Goal: Contribute content: Contribute content

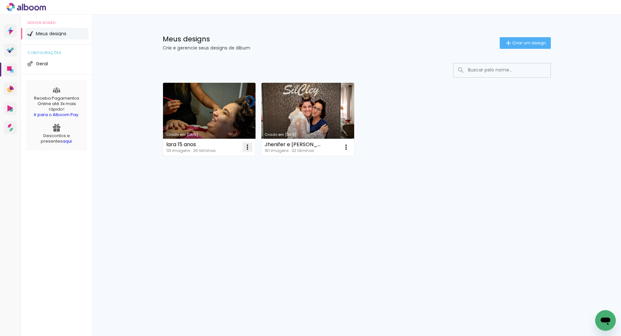
click at [248, 147] on iron-icon at bounding box center [247, 147] width 8 height 8
click at [217, 191] on span "Excluir" at bounding box center [211, 190] width 14 height 5
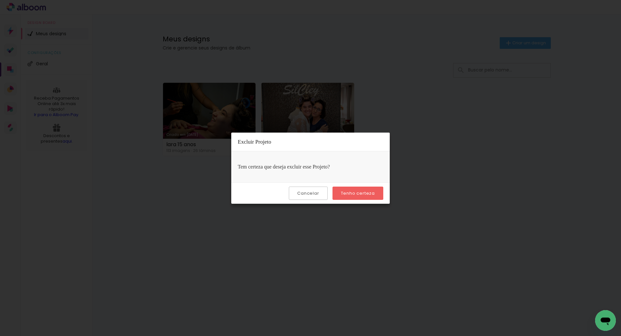
click at [341, 194] on paper-button "Tenho certeza" at bounding box center [357, 193] width 51 height 13
click at [0, 0] on slot "Tenho certeza" at bounding box center [0, 0] width 0 height 0
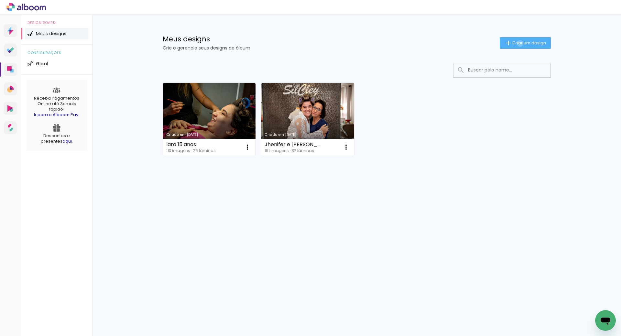
drag, startPoint x: 518, startPoint y: 43, endPoint x: 515, endPoint y: 46, distance: 4.1
click at [519, 43] on span "Criar um design" at bounding box center [529, 43] width 34 height 4
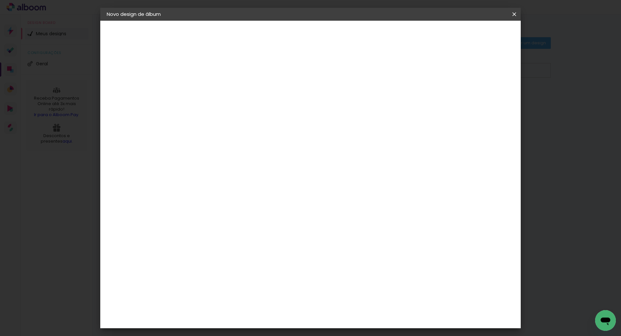
click at [212, 89] on input at bounding box center [212, 87] width 0 height 10
type input "[PERSON_NAME] e [PERSON_NAME]"
type paper-input "[PERSON_NAME] e [PERSON_NAME]"
click at [0, 0] on slot "Avançar" at bounding box center [0, 0] width 0 height 0
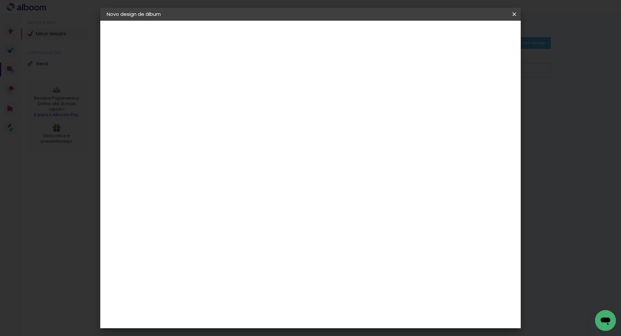
click at [230, 168] on paper-item "Foto 15" at bounding box center [229, 176] width 70 height 17
click at [333, 33] on paper-button "Avançar" at bounding box center [318, 34] width 32 height 11
click at [0, 0] on slot "Avançar" at bounding box center [0, 0] width 0 height 0
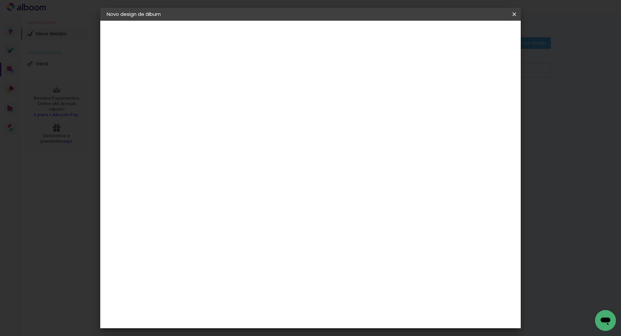
click at [437, 70] on div at bounding box center [434, 70] width 6 height 6
type paper-checkbox "on"
click at [474, 32] on span "Iniciar design" at bounding box center [458, 34] width 29 height 5
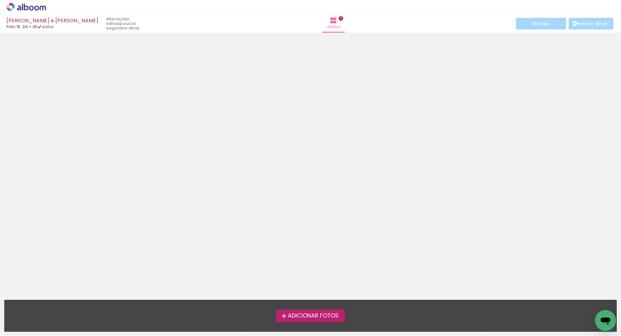
click at [296, 317] on span "Adicionar Fotos" at bounding box center [313, 316] width 51 height 6
click at [0, 0] on input "file" at bounding box center [0, 0] width 0 height 0
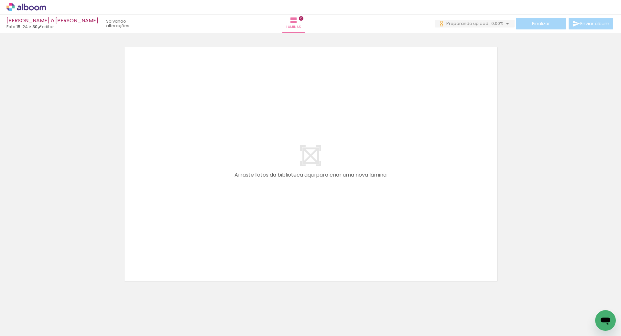
drag, startPoint x: 25, startPoint y: 317, endPoint x: 28, endPoint y: 317, distance: 3.2
click at [25, 317] on input "Todas as fotos" at bounding box center [18, 316] width 25 height 5
click at [29, 317] on div at bounding box center [20, 314] width 33 height 11
click at [0, 0] on slot "Não utilizadas" at bounding box center [0, 0] width 0 height 0
type input "Não utilizadas"
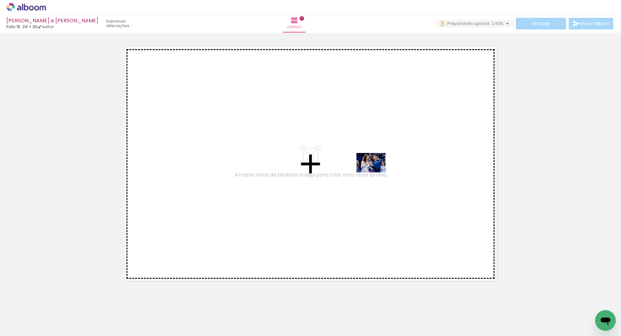
drag, startPoint x: 252, startPoint y: 317, endPoint x: 377, endPoint y: 171, distance: 191.9
click at [377, 171] on quentale-workspace at bounding box center [310, 168] width 621 height 336
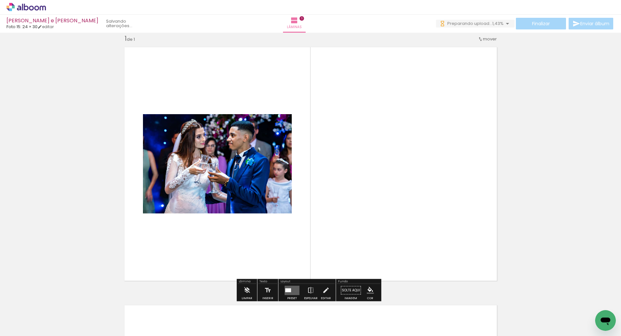
click at [377, 171] on quentale-layouter at bounding box center [310, 164] width 381 height 242
click at [307, 291] on iron-icon at bounding box center [310, 290] width 7 height 13
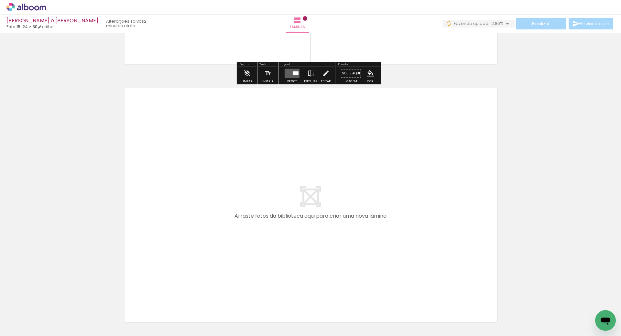
click at [74, 320] on div at bounding box center [65, 313] width 32 height 21
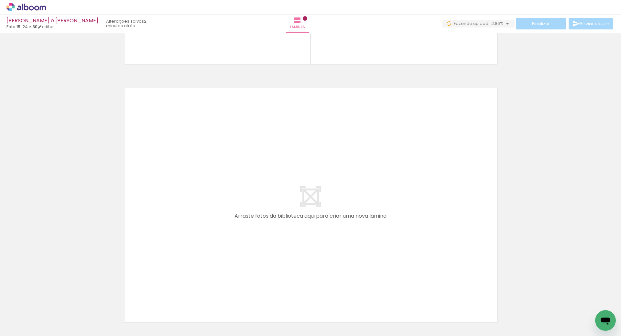
click at [137, 316] on div at bounding box center [136, 314] width 21 height 32
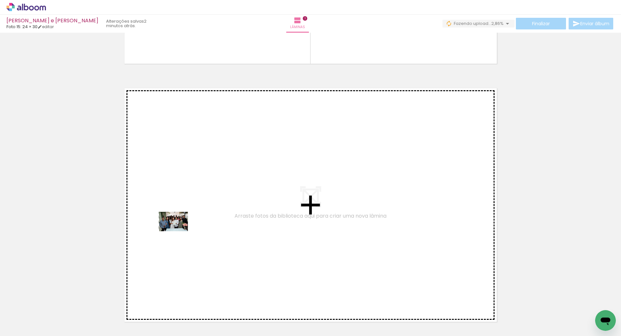
drag, startPoint x: 85, startPoint y: 310, endPoint x: 181, endPoint y: 230, distance: 125.1
click at [181, 230] on quentale-workspace at bounding box center [310, 168] width 621 height 336
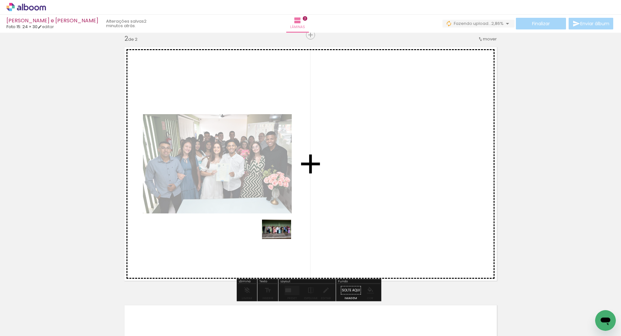
drag, startPoint x: 71, startPoint y: 313, endPoint x: 149, endPoint y: 292, distance: 81.3
click at [289, 235] on quentale-workspace at bounding box center [310, 168] width 621 height 336
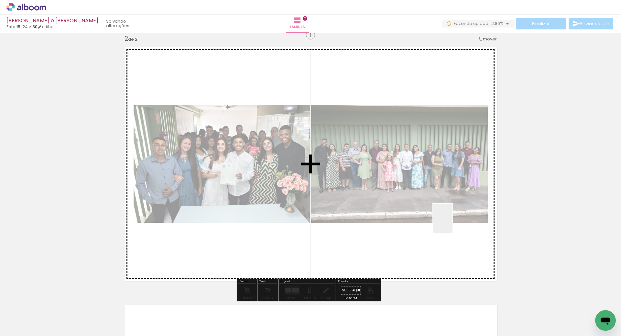
drag, startPoint x: 67, startPoint y: 316, endPoint x: 456, endPoint y: 220, distance: 400.7
click at [456, 220] on quentale-workspace at bounding box center [310, 168] width 621 height 336
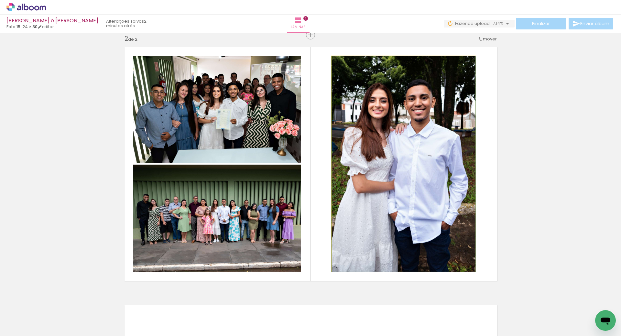
click at [363, 217] on quentale-photo at bounding box center [404, 163] width 144 height 215
drag, startPoint x: 381, startPoint y: 211, endPoint x: 403, endPoint y: 208, distance: 22.3
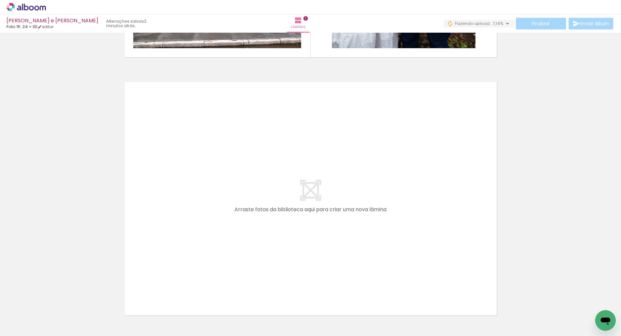
scroll to position [490, 0]
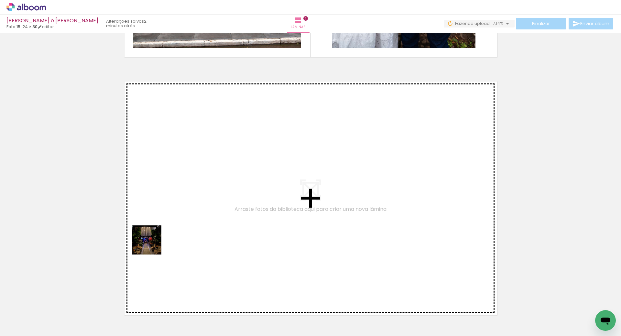
drag, startPoint x: 64, startPoint y: 315, endPoint x: 176, endPoint y: 224, distance: 144.8
click at [176, 224] on quentale-workspace at bounding box center [310, 168] width 621 height 336
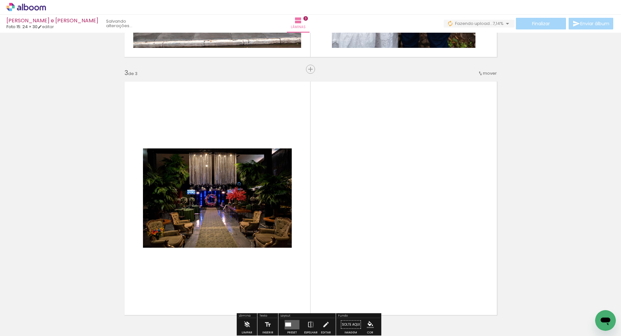
scroll to position [524, 0]
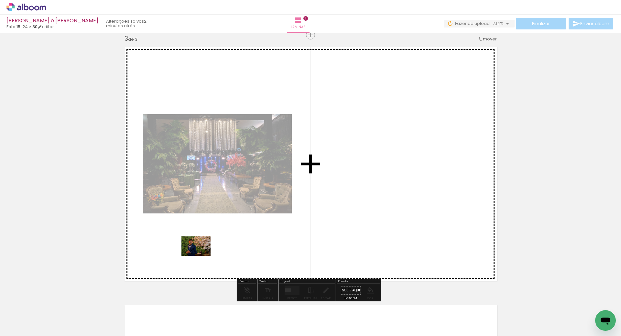
drag, startPoint x: 71, startPoint y: 314, endPoint x: 137, endPoint y: 288, distance: 71.2
click at [207, 251] on quentale-workspace at bounding box center [310, 168] width 621 height 336
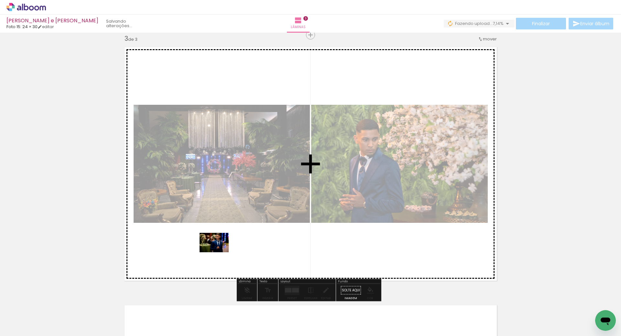
drag, startPoint x: 67, startPoint y: 318, endPoint x: 120, endPoint y: 293, distance: 58.9
click at [219, 251] on quentale-workspace at bounding box center [310, 168] width 621 height 336
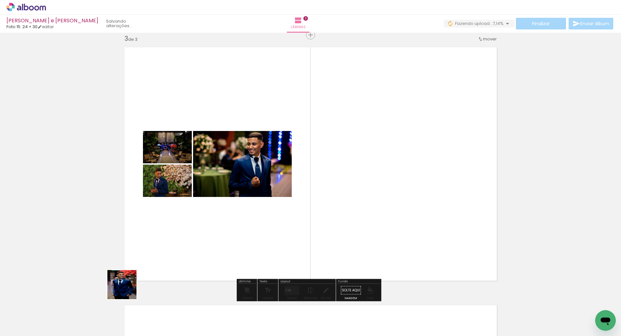
drag, startPoint x: 87, startPoint y: 305, endPoint x: 329, endPoint y: 224, distance: 255.0
click at [338, 218] on quentale-workspace at bounding box center [310, 168] width 621 height 336
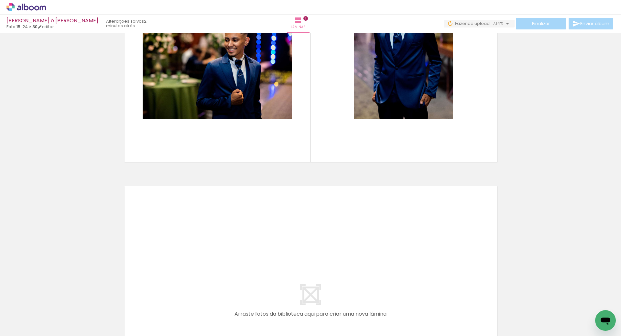
scroll to position [644, 0]
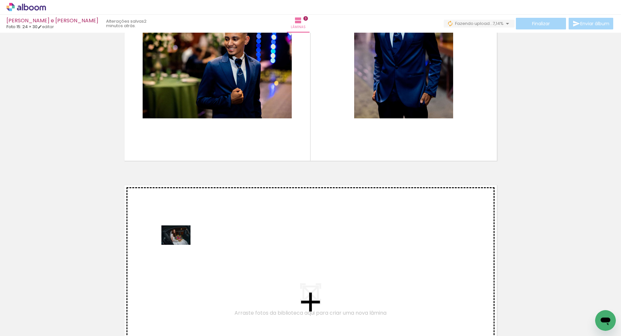
drag, startPoint x: 78, startPoint y: 311, endPoint x: 105, endPoint y: 303, distance: 27.9
click at [180, 245] on quentale-workspace at bounding box center [310, 168] width 621 height 336
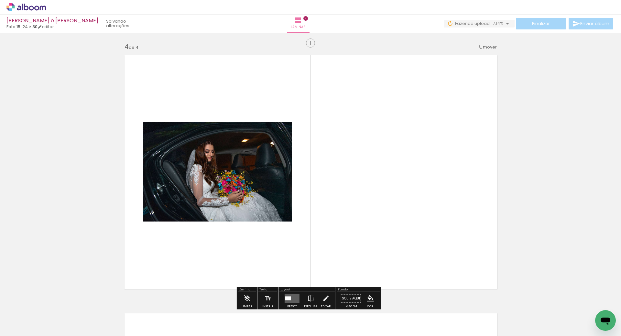
scroll to position [783, 0]
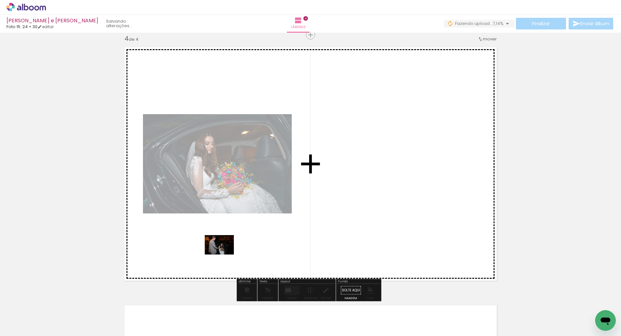
drag, startPoint x: 76, startPoint y: 314, endPoint x: 176, endPoint y: 283, distance: 104.3
click at [224, 254] on quentale-workspace at bounding box center [310, 168] width 621 height 336
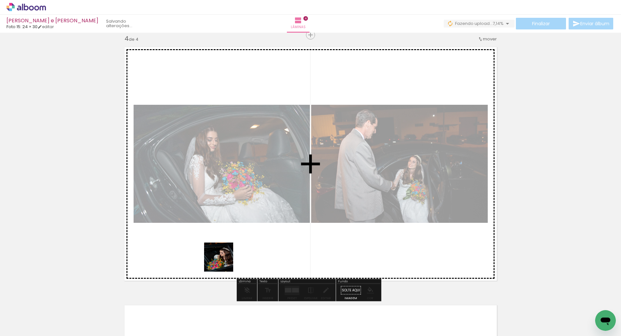
drag, startPoint x: 115, startPoint y: 316, endPoint x: 260, endPoint y: 249, distance: 158.7
click at [275, 241] on quentale-workspace at bounding box center [310, 168] width 621 height 336
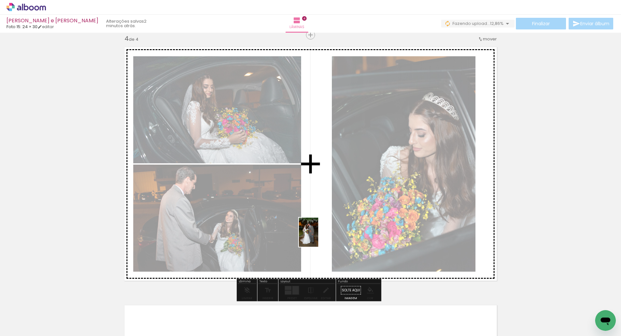
drag, startPoint x: 136, startPoint y: 314, endPoint x: 317, endPoint y: 237, distance: 197.0
click at [325, 234] on quentale-workspace at bounding box center [310, 168] width 621 height 336
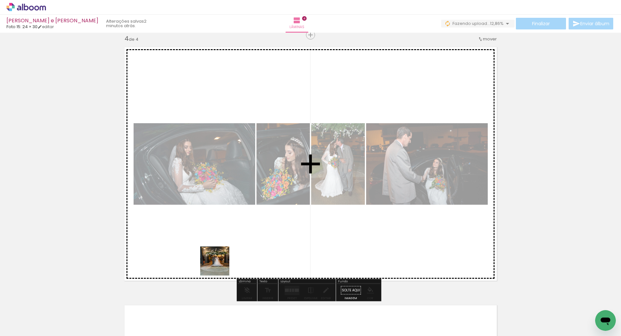
drag, startPoint x: 113, startPoint y: 317, endPoint x: 235, endPoint y: 259, distance: 135.8
click at [248, 257] on quentale-workspace at bounding box center [310, 168] width 621 height 336
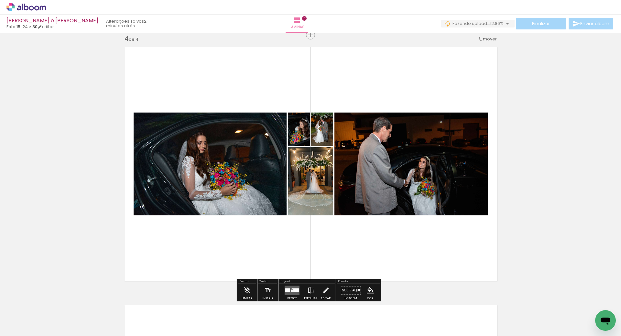
drag, startPoint x: 292, startPoint y: 290, endPoint x: 363, endPoint y: 265, distance: 76.2
click at [293, 290] on div at bounding box center [295, 290] width 5 height 4
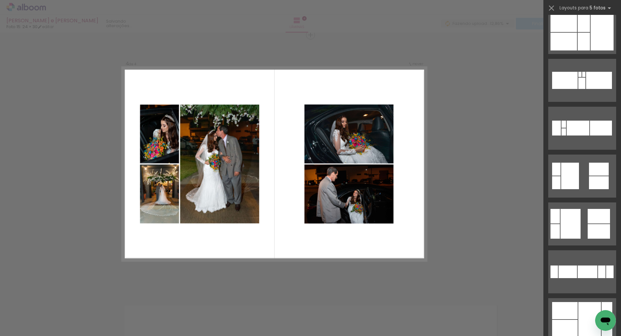
scroll to position [344, 0]
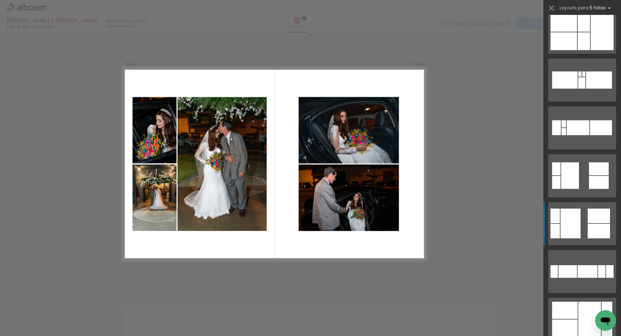
click at [573, 225] on div at bounding box center [570, 224] width 20 height 30
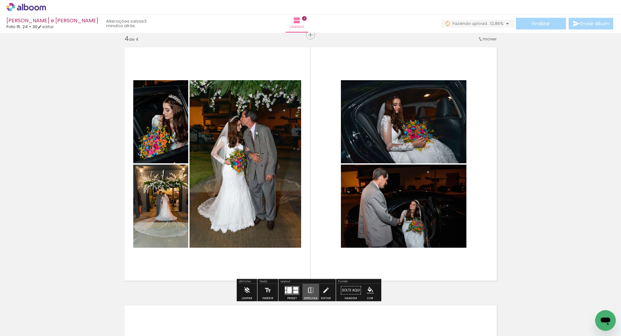
click at [309, 288] on iron-icon at bounding box center [310, 290] width 7 height 13
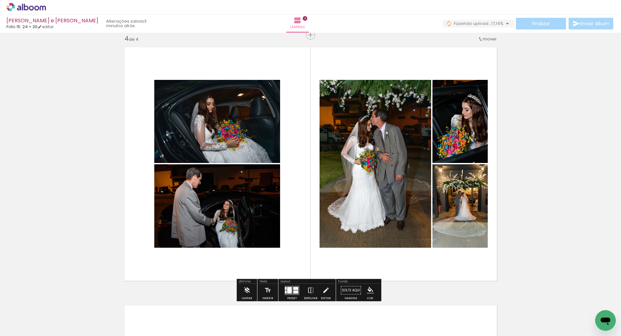
click at [375, 142] on quentale-photo at bounding box center [375, 164] width 112 height 168
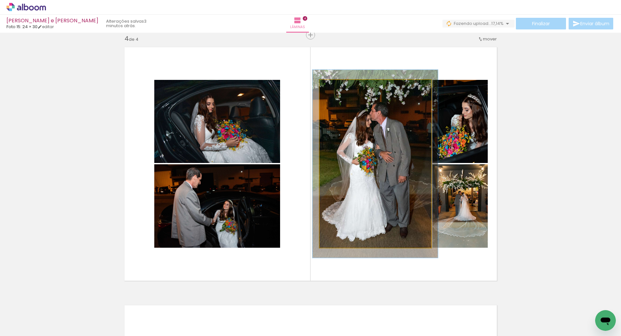
type paper-slider "109"
click at [334, 87] on div at bounding box center [337, 87] width 6 height 6
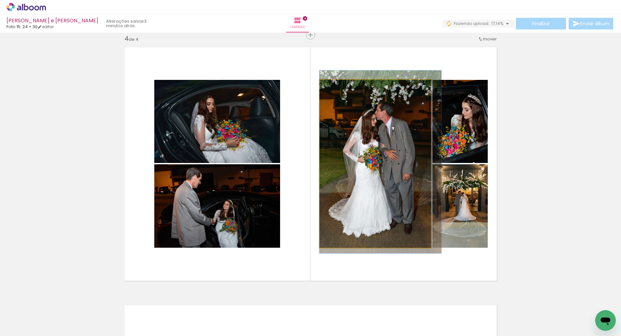
drag, startPoint x: 347, startPoint y: 108, endPoint x: 352, endPoint y: 105, distance: 5.8
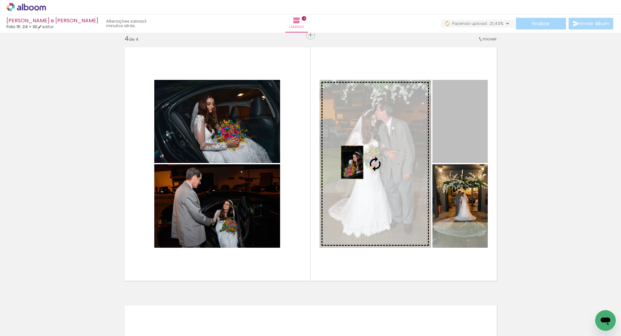
drag, startPoint x: 453, startPoint y: 129, endPoint x: 347, endPoint y: 165, distance: 112.8
click at [0, 0] on slot at bounding box center [0, 0] width 0 height 0
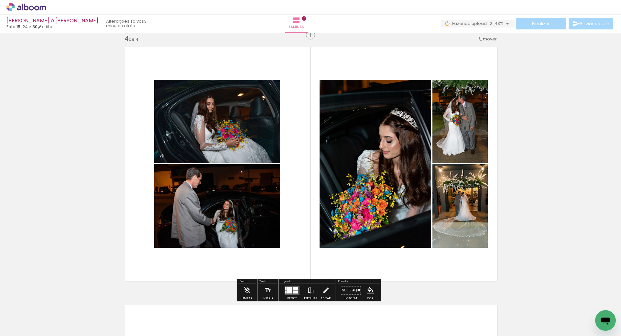
click at [290, 292] on quentale-layouter at bounding box center [292, 290] width 15 height 9
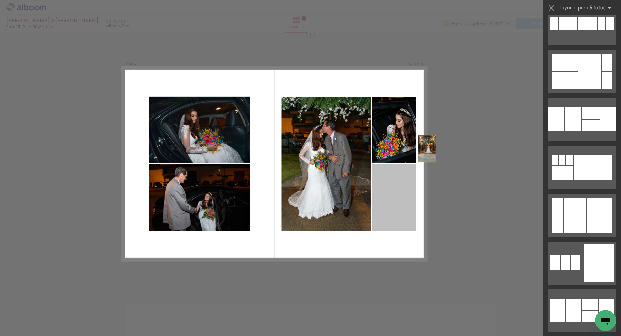
scroll to position [526, 0]
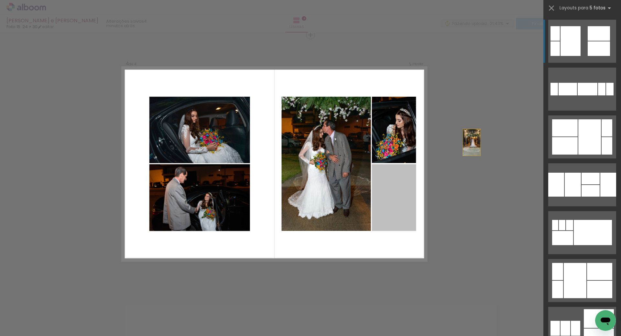
drag, startPoint x: 343, startPoint y: 152, endPoint x: 477, endPoint y: 125, distance: 136.5
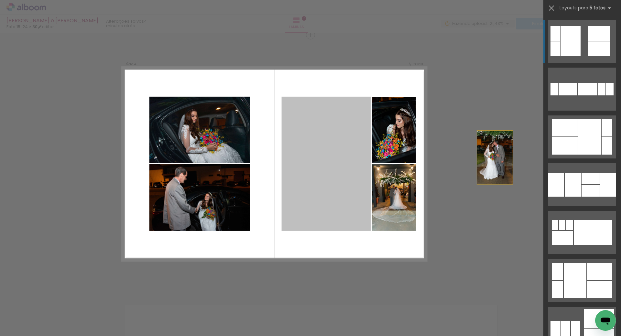
drag, startPoint x: 324, startPoint y: 171, endPoint x: 533, endPoint y: 152, distance: 209.4
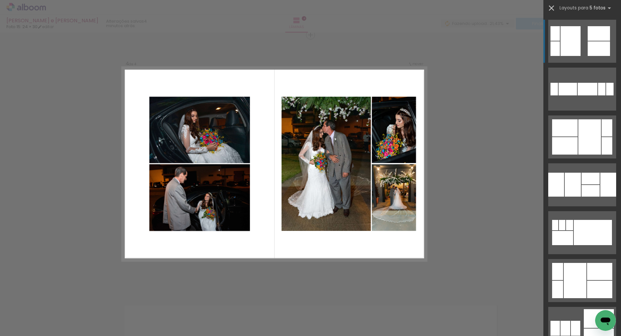
click at [550, 6] on iron-icon at bounding box center [551, 8] width 9 height 9
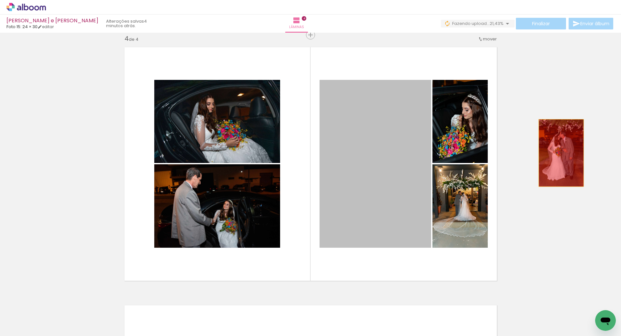
drag, startPoint x: 361, startPoint y: 165, endPoint x: 471, endPoint y: 157, distance: 110.6
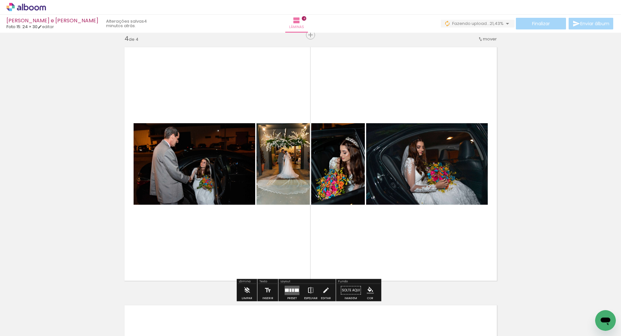
click at [306, 291] on paper-button "Espelhar" at bounding box center [310, 292] width 17 height 16
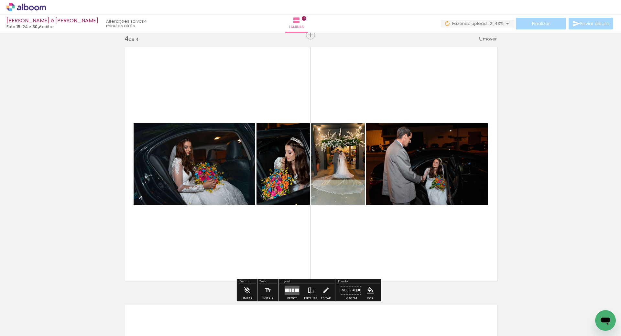
click at [288, 293] on quentale-layouter at bounding box center [292, 290] width 15 height 9
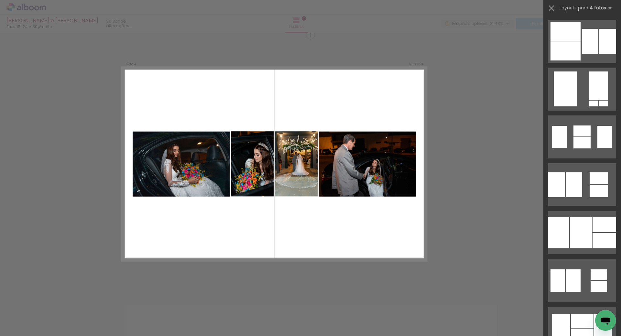
scroll to position [0, 0]
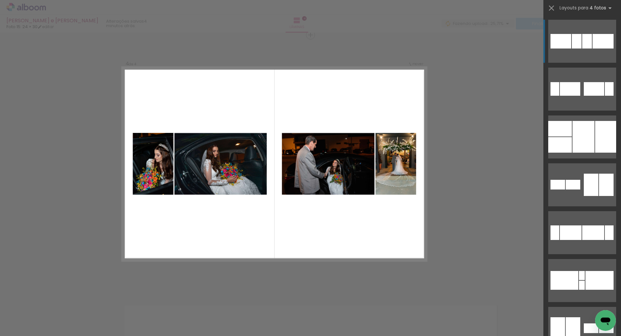
click at [565, 89] on div at bounding box center [570, 89] width 20 height 14
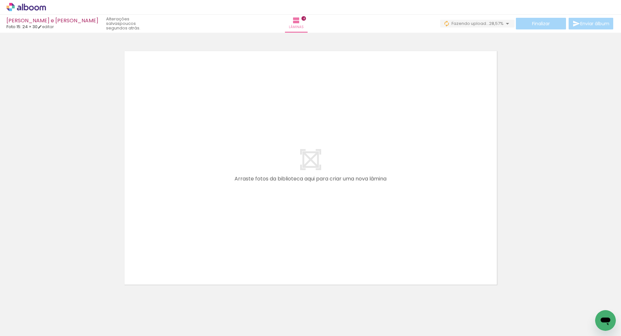
scroll to position [1047, 0]
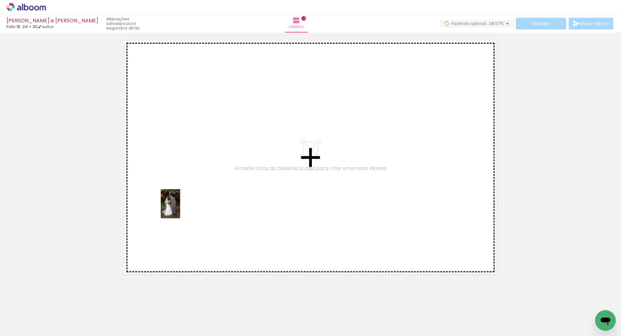
drag, startPoint x: 112, startPoint y: 307, endPoint x: 145, endPoint y: 264, distance: 53.8
click at [180, 209] on quentale-workspace at bounding box center [310, 168] width 621 height 336
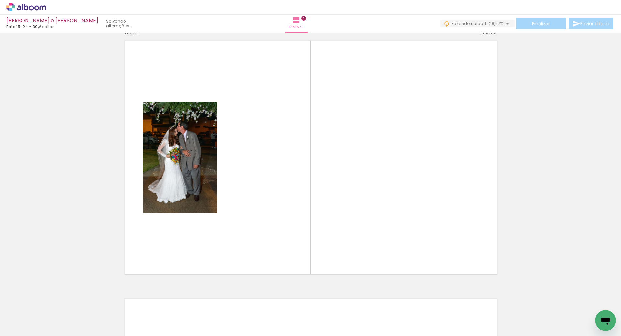
scroll to position [1041, 0]
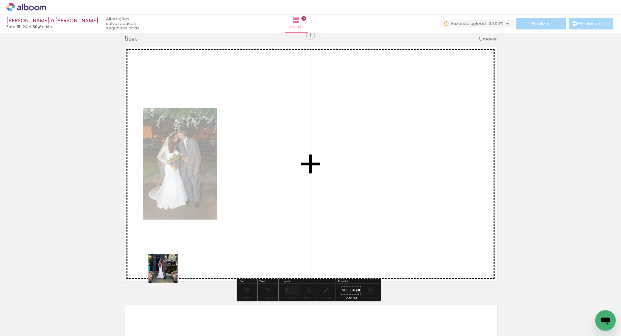
drag, startPoint x: 116, startPoint y: 313, endPoint x: 192, endPoint y: 246, distance: 100.6
click at [209, 236] on quentale-workspace at bounding box center [310, 168] width 621 height 336
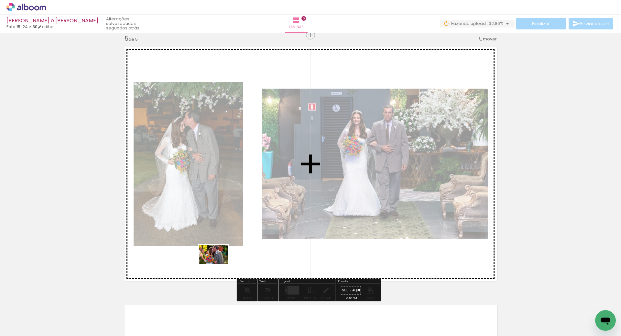
drag, startPoint x: 113, startPoint y: 314, endPoint x: 222, endPoint y: 260, distance: 121.0
click at [222, 260] on quentale-workspace at bounding box center [310, 168] width 621 height 336
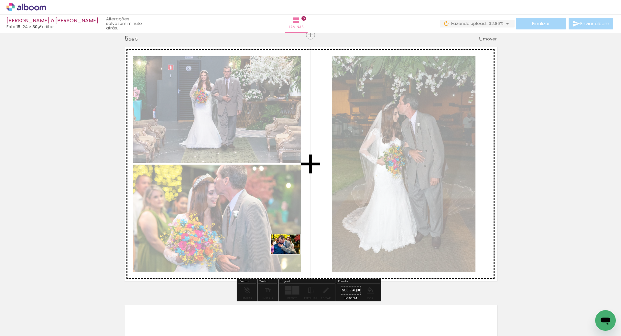
drag, startPoint x: 107, startPoint y: 317, endPoint x: 290, endPoint y: 254, distance: 193.2
click at [290, 254] on quentale-workspace at bounding box center [310, 168] width 621 height 336
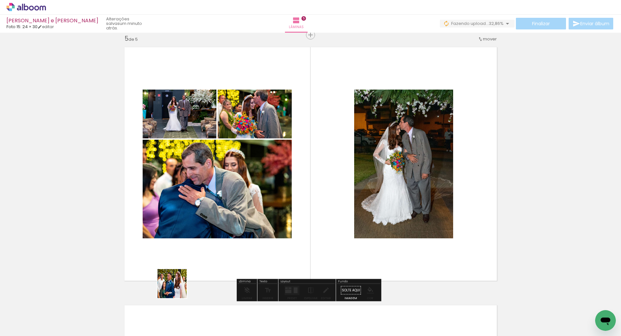
drag, startPoint x: 107, startPoint y: 316, endPoint x: 288, endPoint y: 250, distance: 192.5
click at [291, 251] on quentale-workspace at bounding box center [310, 168] width 621 height 336
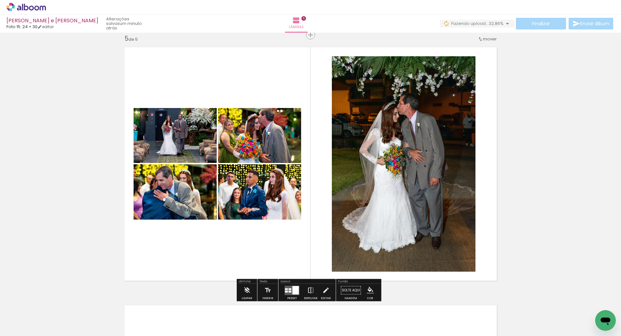
click at [310, 291] on iron-icon at bounding box center [310, 290] width 7 height 13
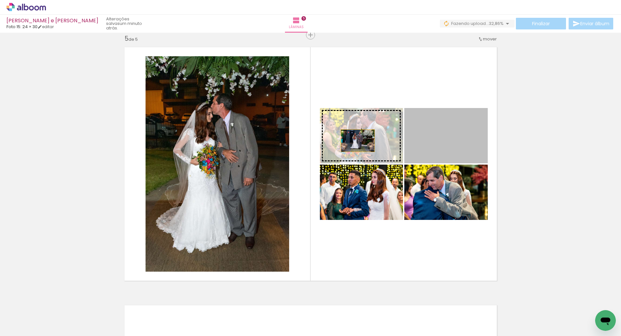
drag, startPoint x: 427, startPoint y: 137, endPoint x: 355, endPoint y: 141, distance: 72.5
click at [0, 0] on slot at bounding box center [0, 0] width 0 height 0
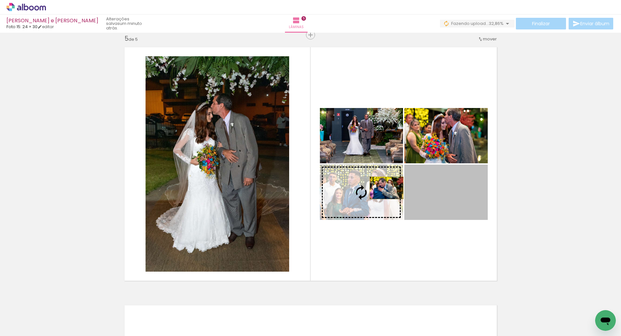
drag, startPoint x: 443, startPoint y: 185, endPoint x: 384, endPoint y: 188, distance: 58.9
click at [0, 0] on slot at bounding box center [0, 0] width 0 height 0
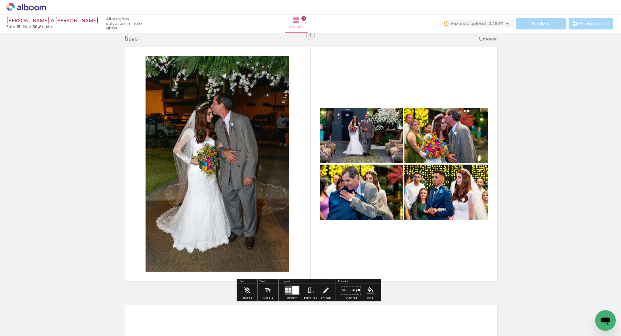
click at [292, 290] on div at bounding box center [295, 290] width 6 height 8
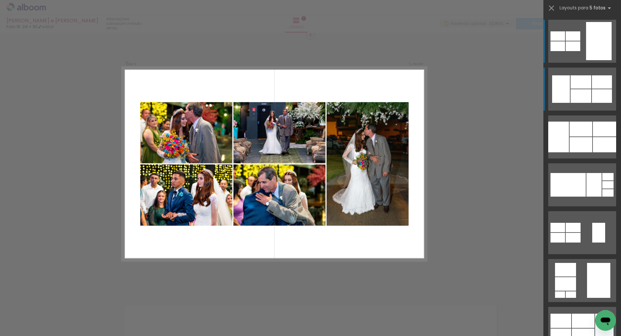
click at [578, 89] on quentale-layouter at bounding box center [582, 89] width 68 height 43
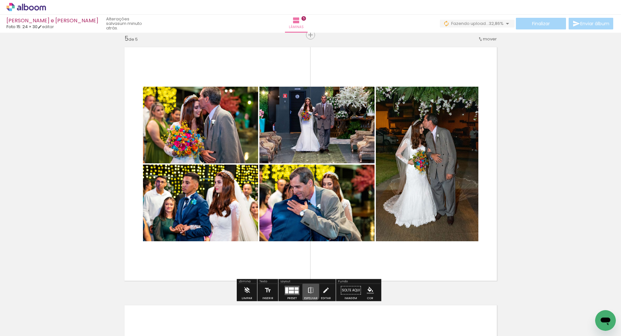
click at [308, 291] on iron-icon at bounding box center [310, 290] width 7 height 13
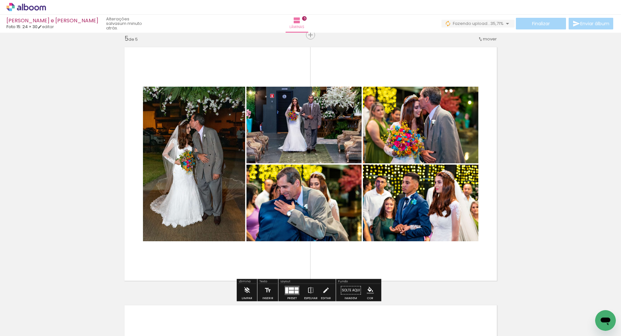
click at [340, 144] on quentale-photo at bounding box center [303, 125] width 115 height 77
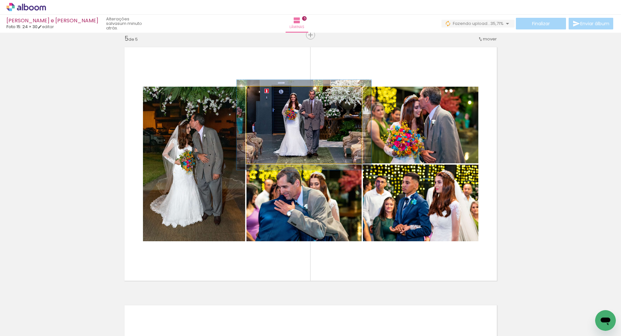
type paper-slider "114"
click at [263, 92] on div at bounding box center [266, 94] width 6 height 6
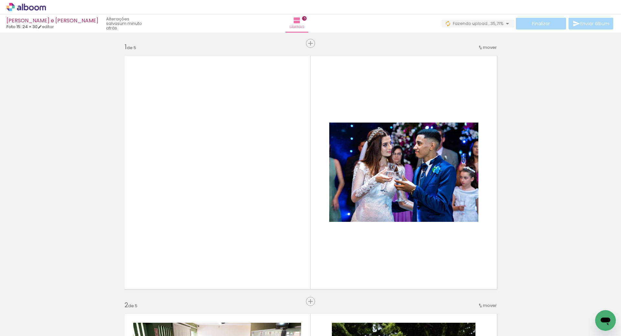
scroll to position [1041, 0]
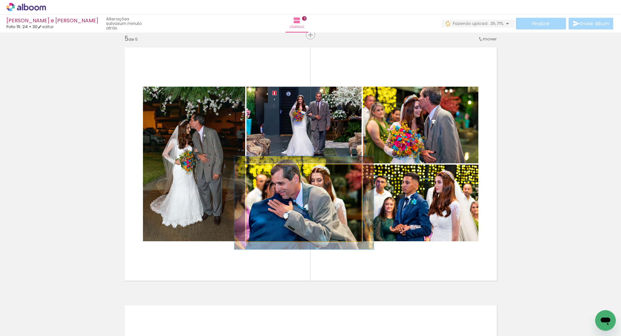
drag, startPoint x: 259, startPoint y: 172, endPoint x: 264, endPoint y: 171, distance: 4.3
click at [264, 171] on div at bounding box center [266, 171] width 6 height 6
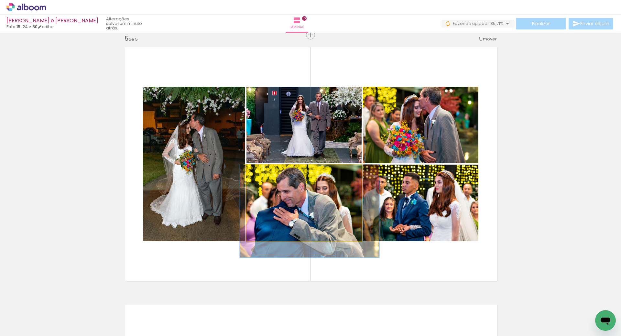
drag, startPoint x: 275, startPoint y: 194, endPoint x: 279, endPoint y: 200, distance: 7.4
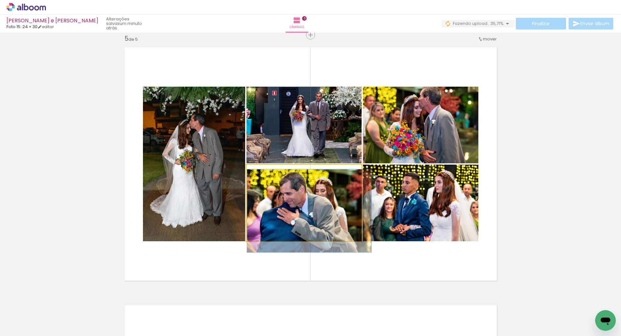
type paper-slider "108"
click at [263, 171] on div at bounding box center [264, 171] width 6 height 6
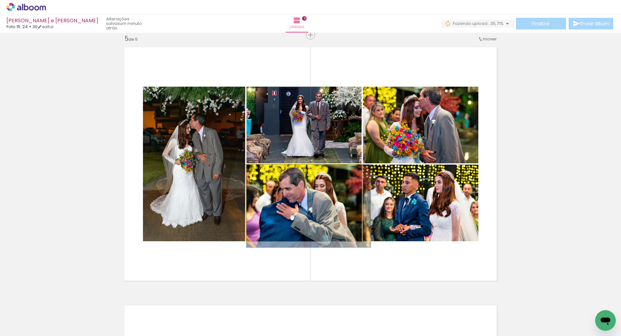
drag, startPoint x: 287, startPoint y: 193, endPoint x: 286, endPoint y: 189, distance: 4.6
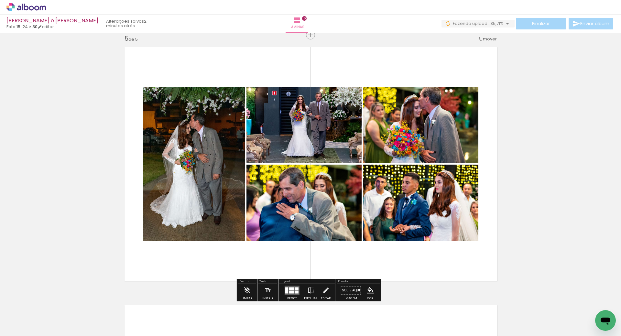
click at [496, 168] on quentale-layouter at bounding box center [310, 164] width 381 height 242
click at [465, 269] on quentale-layouter at bounding box center [310, 164] width 381 height 242
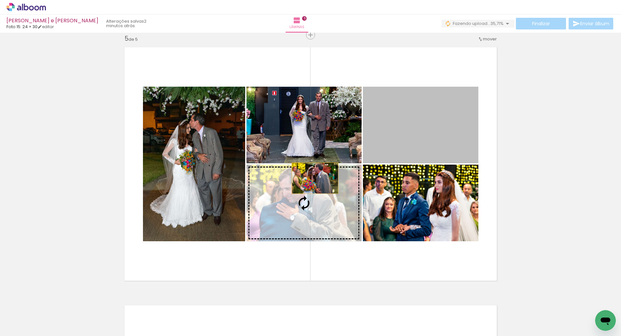
drag, startPoint x: 413, startPoint y: 130, endPoint x: 308, endPoint y: 190, distance: 120.4
click at [0, 0] on slot at bounding box center [0, 0] width 0 height 0
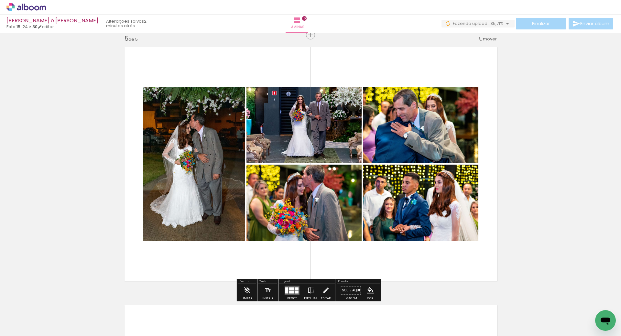
click at [409, 137] on quentale-photo at bounding box center [420, 125] width 115 height 77
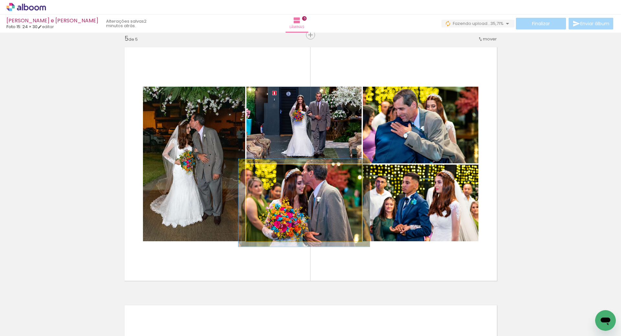
drag, startPoint x: 263, startPoint y: 172, endPoint x: 266, endPoint y: 174, distance: 3.8
type paper-slider "113"
click at [265, 172] on div at bounding box center [264, 171] width 10 height 10
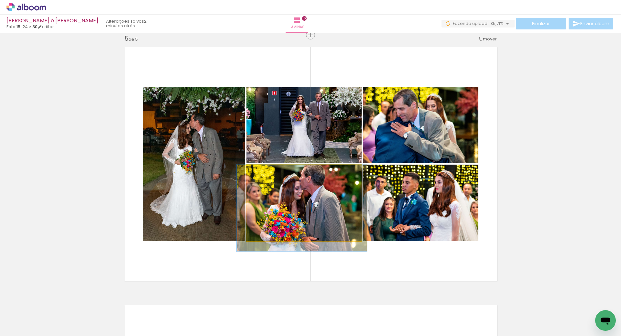
drag, startPoint x: 297, startPoint y: 193, endPoint x: 296, endPoint y: 208, distance: 14.6
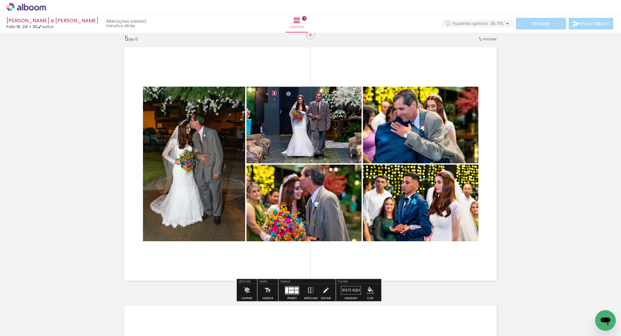
click at [329, 265] on quentale-layouter at bounding box center [310, 164] width 381 height 242
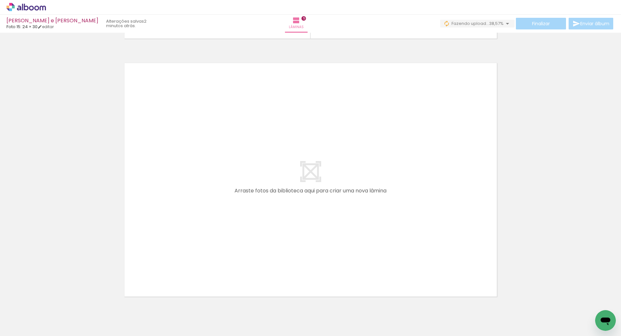
scroll to position [1282, 0]
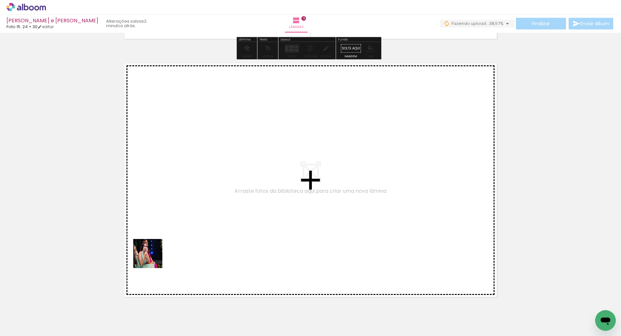
drag, startPoint x: 83, startPoint y: 308, endPoint x: 175, endPoint y: 240, distance: 114.6
click at [175, 240] on quentale-workspace at bounding box center [310, 168] width 621 height 336
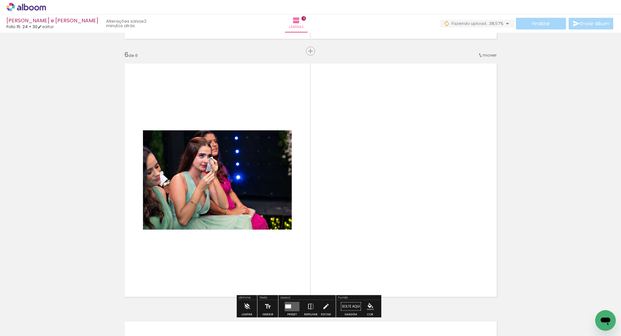
scroll to position [1299, 0]
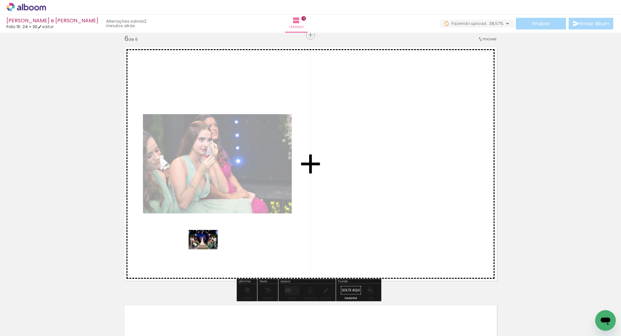
drag, startPoint x: 69, startPoint y: 317, endPoint x: 200, endPoint y: 256, distance: 143.9
click at [212, 246] on quentale-workspace at bounding box center [310, 168] width 621 height 336
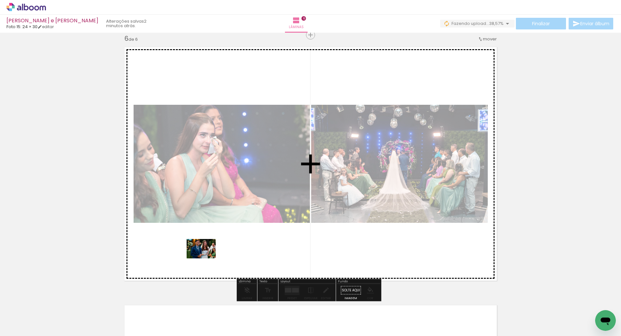
drag, startPoint x: 71, startPoint y: 317, endPoint x: 186, endPoint y: 274, distance: 122.7
click at [205, 259] on quentale-workspace at bounding box center [310, 168] width 621 height 336
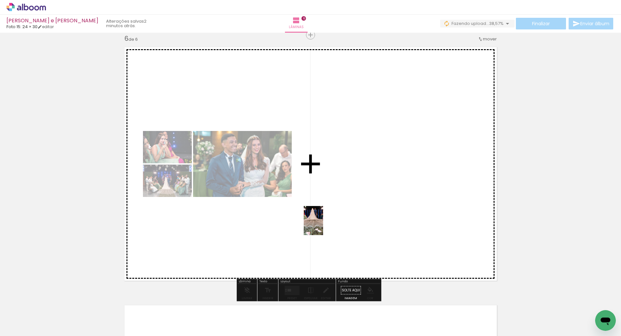
drag, startPoint x: 65, startPoint y: 316, endPoint x: 343, endPoint y: 217, distance: 295.3
click at [349, 215] on quentale-workspace at bounding box center [310, 168] width 621 height 336
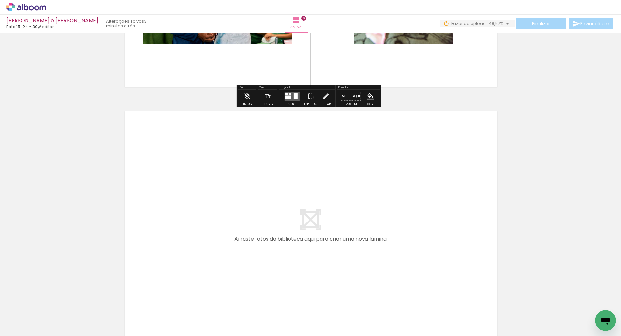
scroll to position [1493, 0]
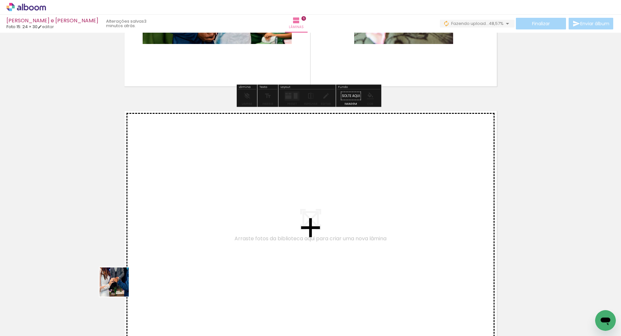
drag, startPoint x: 79, startPoint y: 314, endPoint x: 194, endPoint y: 231, distance: 142.2
click at [194, 231] on quentale-workspace at bounding box center [310, 168] width 621 height 336
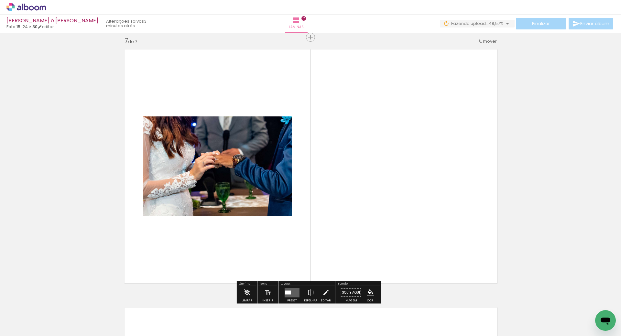
scroll to position [1557, 0]
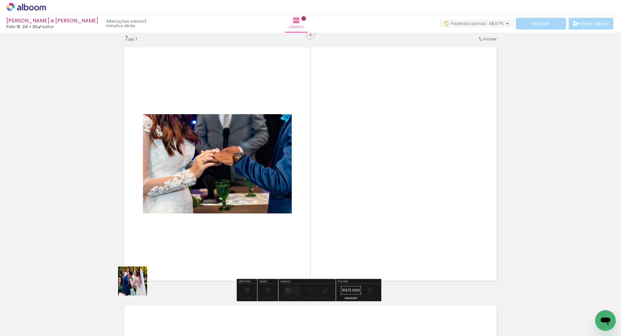
drag, startPoint x: 81, startPoint y: 310, endPoint x: 142, endPoint y: 287, distance: 65.3
click at [232, 245] on quentale-workspace at bounding box center [310, 168] width 621 height 336
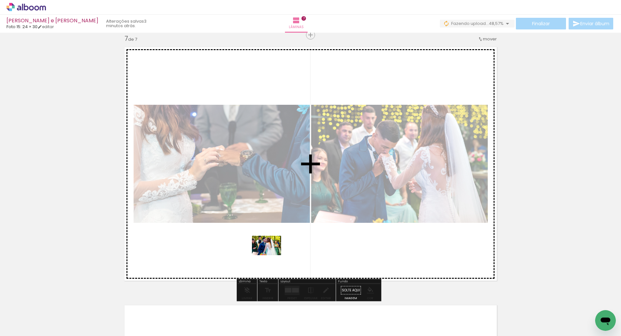
drag, startPoint x: 80, startPoint y: 314, endPoint x: 170, endPoint y: 284, distance: 94.9
click at [271, 255] on quentale-workspace at bounding box center [310, 168] width 621 height 336
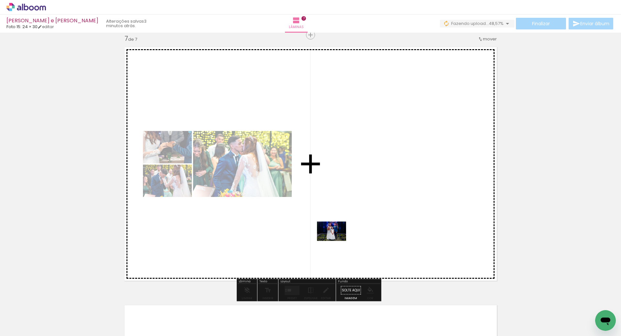
drag, startPoint x: 89, startPoint y: 314, endPoint x: 350, endPoint y: 235, distance: 272.7
click at [350, 235] on quentale-workspace at bounding box center [310, 168] width 621 height 336
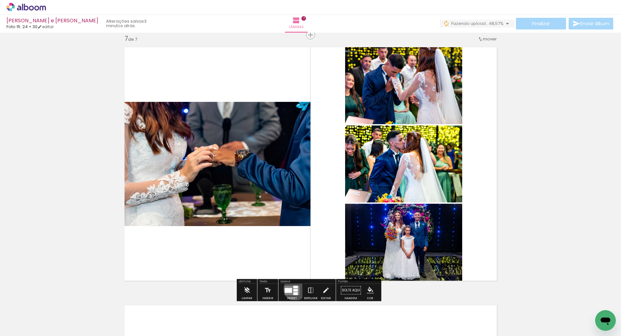
click at [293, 289] on div at bounding box center [295, 290] width 5 height 3
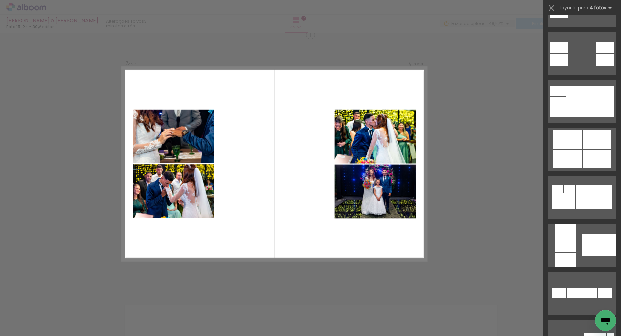
scroll to position [323, 0]
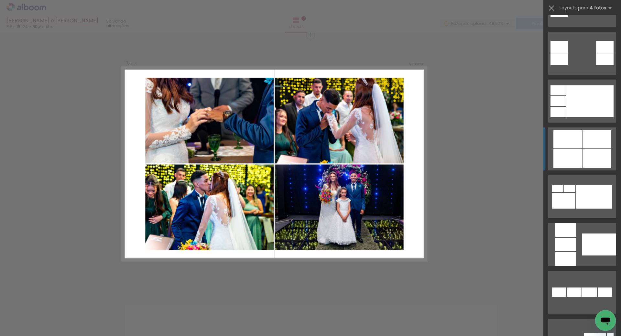
click at [582, 161] on div at bounding box center [596, 158] width 28 height 19
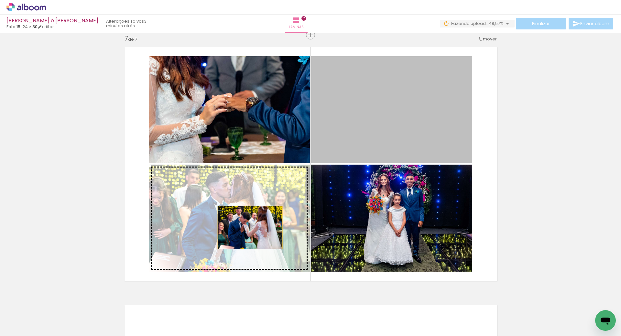
drag, startPoint x: 413, startPoint y: 123, endPoint x: 242, endPoint y: 228, distance: 201.0
click at [0, 0] on slot at bounding box center [0, 0] width 0 height 0
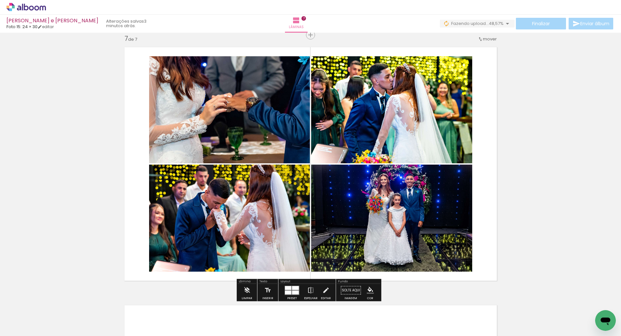
scroll to position [323, 0]
click at [289, 295] on div at bounding box center [291, 290] width 17 height 13
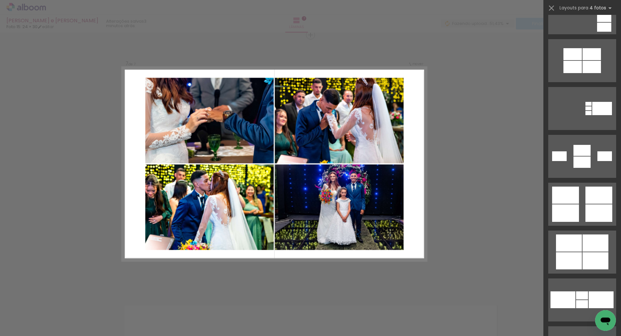
scroll to position [794, 0]
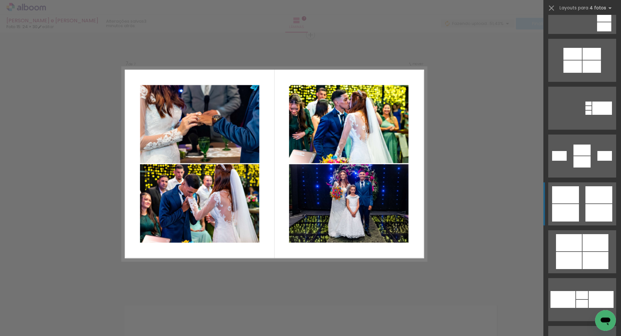
click at [570, 192] on div at bounding box center [565, 194] width 27 height 17
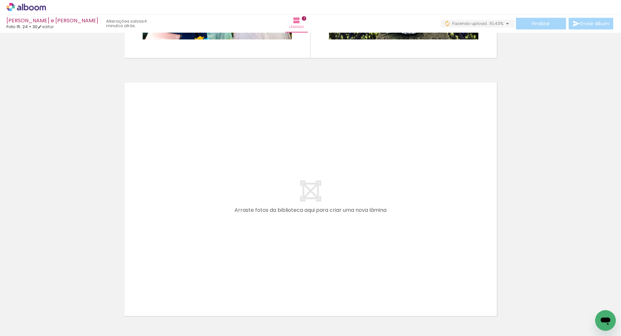
scroll to position [1782, 0]
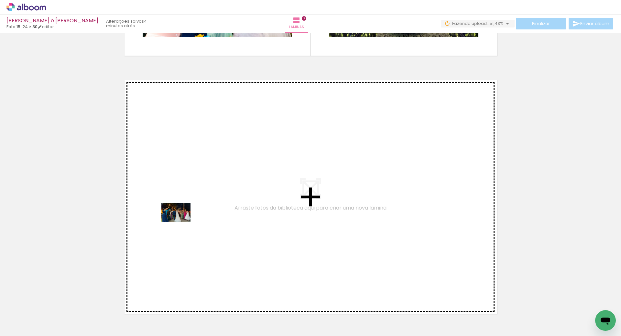
drag, startPoint x: 79, startPoint y: 307, endPoint x: 181, endPoint y: 221, distance: 134.0
click at [181, 221] on quentale-workspace at bounding box center [310, 168] width 621 height 336
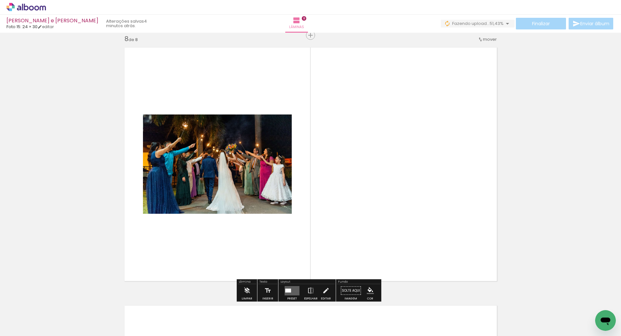
scroll to position [1815, 0]
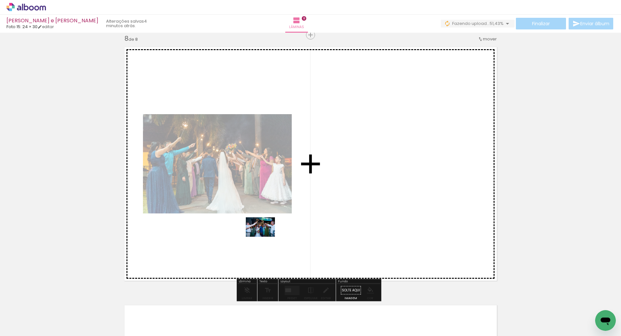
drag, startPoint x: 64, startPoint y: 315, endPoint x: 259, endPoint y: 239, distance: 209.0
click at [271, 236] on quentale-workspace at bounding box center [310, 168] width 621 height 336
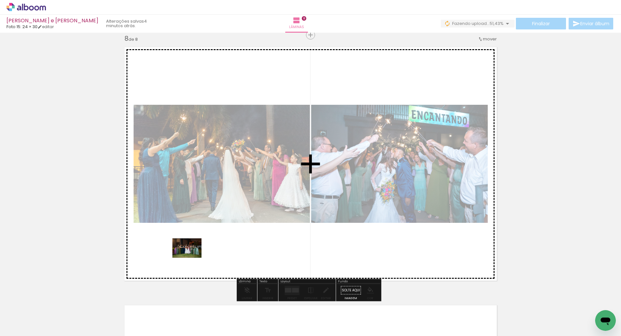
drag, startPoint x: 78, startPoint y: 313, endPoint x: 127, endPoint y: 286, distance: 55.4
click at [194, 256] on quentale-workspace at bounding box center [310, 168] width 621 height 336
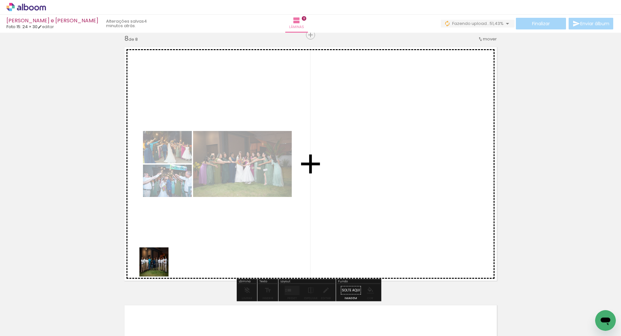
drag, startPoint x: 73, startPoint y: 315, endPoint x: 123, endPoint y: 286, distance: 57.5
click at [225, 236] on quentale-workspace at bounding box center [310, 168] width 621 height 336
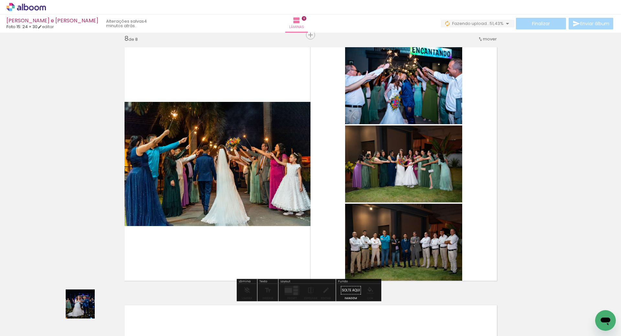
drag, startPoint x: 85, startPoint y: 309, endPoint x: 155, endPoint y: 283, distance: 74.3
click at [296, 239] on quentale-workspace at bounding box center [310, 168] width 621 height 336
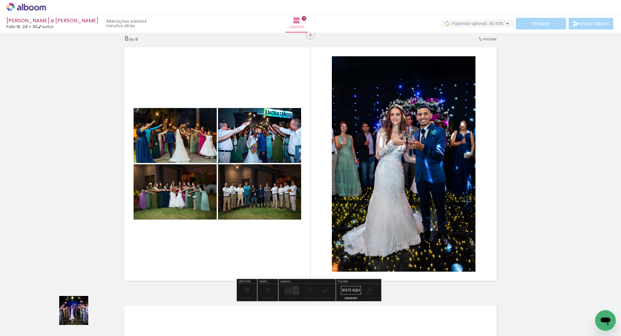
drag, startPoint x: 73, startPoint y: 317, endPoint x: 300, endPoint y: 239, distance: 240.8
click at [282, 254] on quentale-workspace at bounding box center [310, 168] width 621 height 336
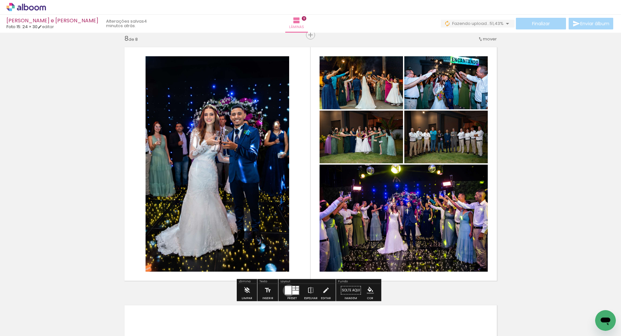
click at [288, 291] on div at bounding box center [288, 290] width 6 height 8
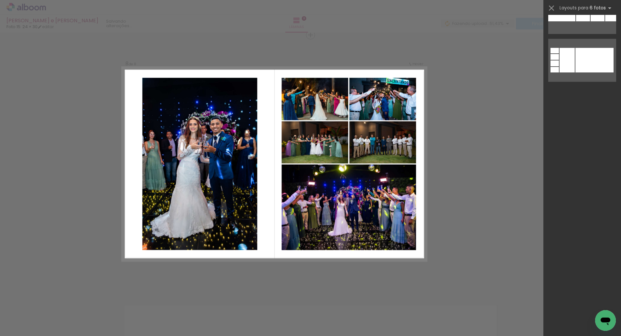
scroll to position [0, 0]
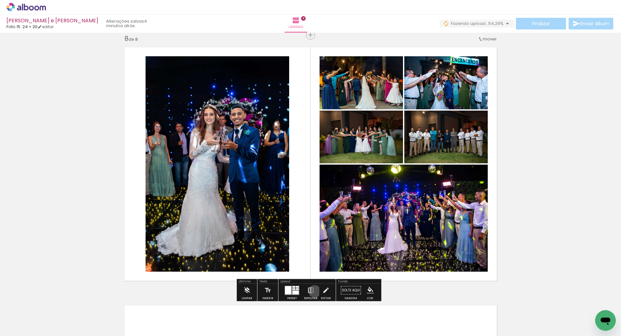
click at [313, 291] on paper-button "Espelhar" at bounding box center [310, 292] width 17 height 16
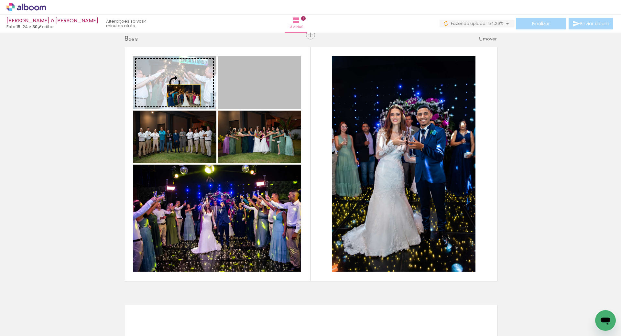
drag, startPoint x: 261, startPoint y: 89, endPoint x: 171, endPoint y: 94, distance: 90.1
click at [0, 0] on slot at bounding box center [0, 0] width 0 height 0
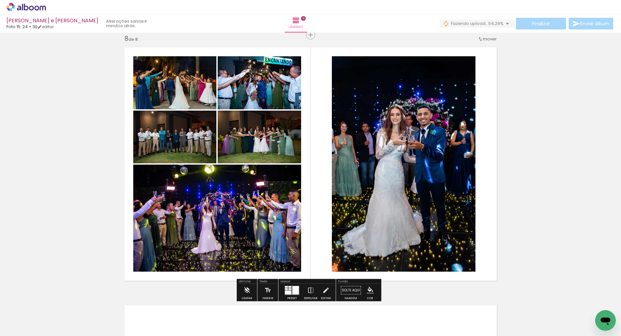
drag, startPoint x: 541, startPoint y: 134, endPoint x: 538, endPoint y: 139, distance: 5.5
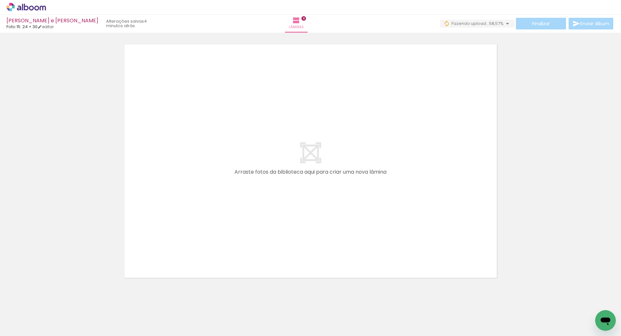
click at [56, 320] on div at bounding box center [65, 313] width 32 height 21
drag, startPoint x: 98, startPoint y: 297, endPoint x: 172, endPoint y: 257, distance: 84.5
click at [189, 250] on quentale-workspace at bounding box center [310, 168] width 621 height 336
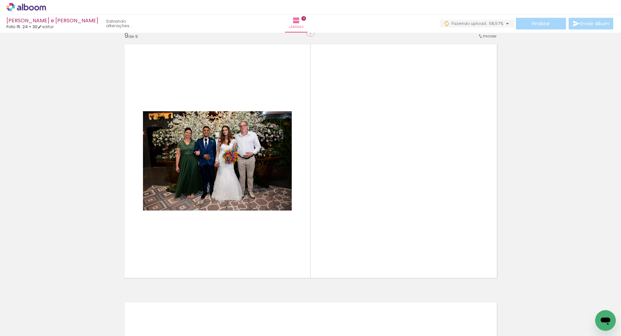
scroll to position [2073, 0]
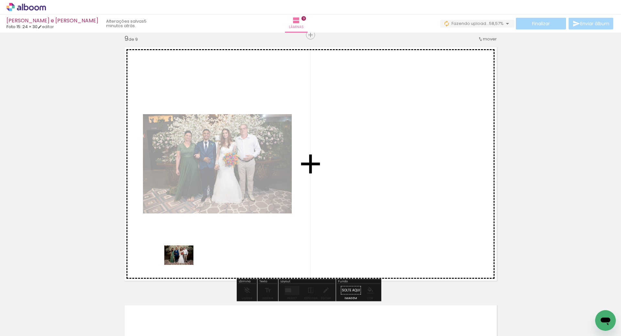
drag, startPoint x: 62, startPoint y: 320, endPoint x: 141, endPoint y: 284, distance: 86.5
click at [185, 263] on quentale-workspace at bounding box center [310, 168] width 621 height 336
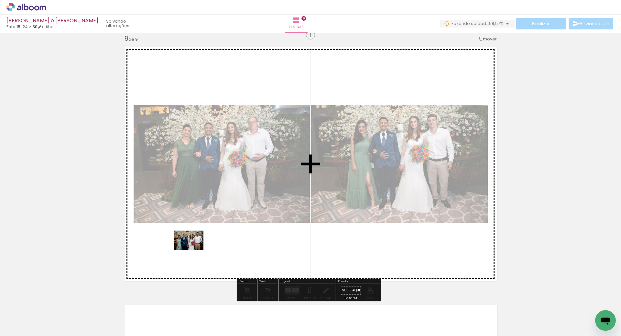
drag, startPoint x: 78, startPoint y: 316, endPoint x: 178, endPoint y: 259, distance: 115.6
click at [194, 250] on quentale-workspace at bounding box center [310, 168] width 621 height 336
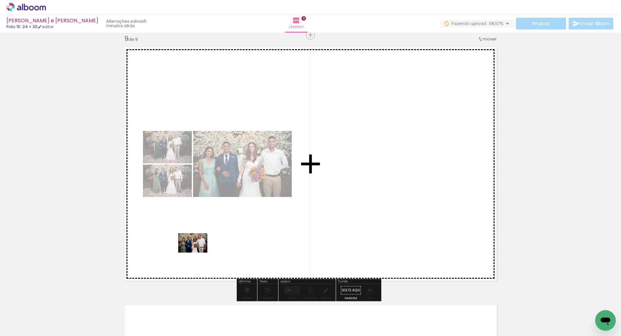
drag, startPoint x: 64, startPoint y: 319, endPoint x: 141, endPoint y: 281, distance: 85.5
click at [196, 253] on quentale-workspace at bounding box center [310, 168] width 621 height 336
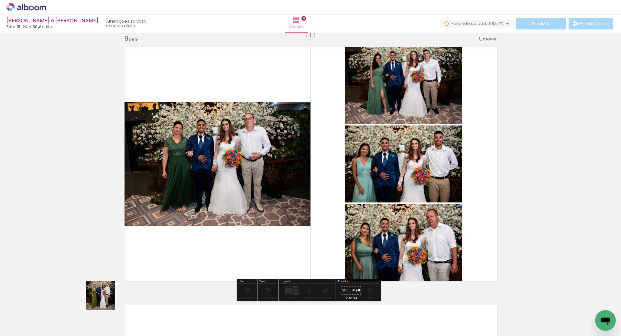
drag, startPoint x: 68, startPoint y: 322, endPoint x: 127, endPoint y: 285, distance: 69.3
click at [194, 252] on quentale-workspace at bounding box center [310, 168] width 621 height 336
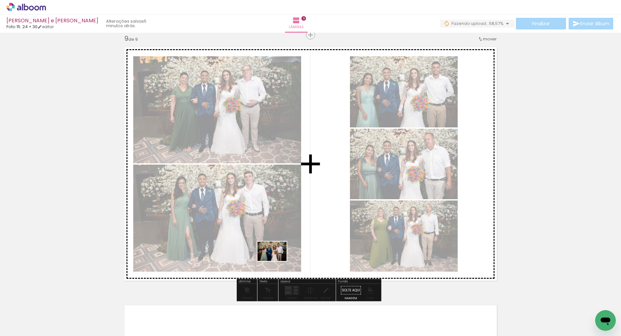
drag, startPoint x: 68, startPoint y: 323, endPoint x: 295, endPoint y: 258, distance: 236.3
click at [308, 255] on quentale-workspace at bounding box center [310, 168] width 621 height 336
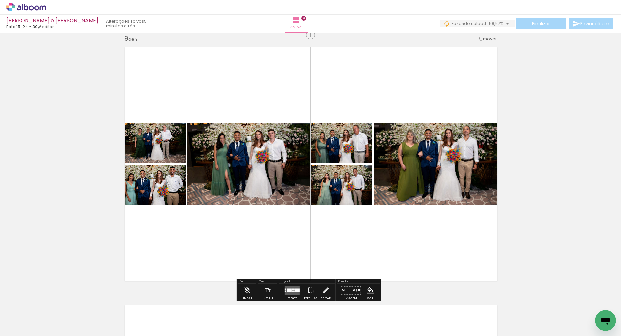
click at [0, 0] on slot at bounding box center [0, 0] width 0 height 0
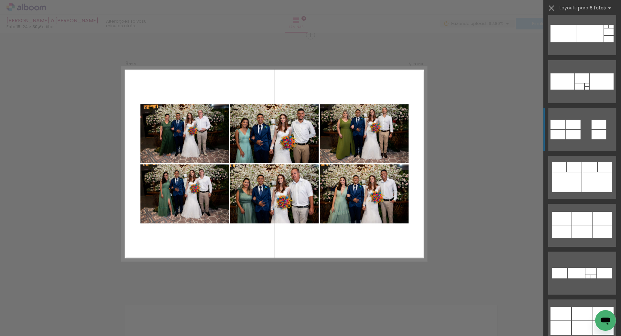
scroll to position [1779, 0]
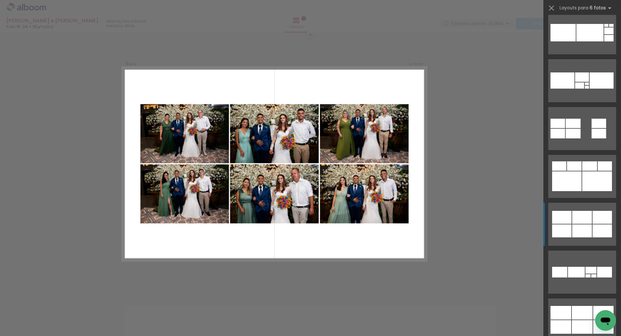
click at [582, 222] on div at bounding box center [582, 217] width 20 height 13
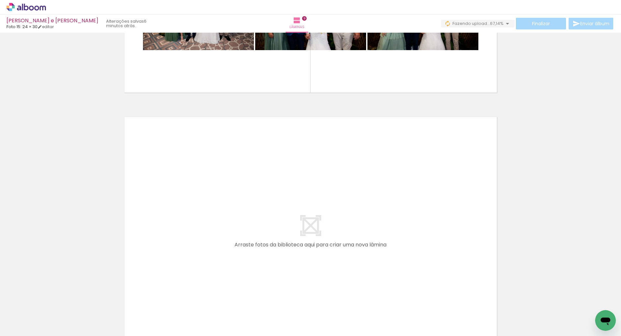
scroll to position [2279, 0]
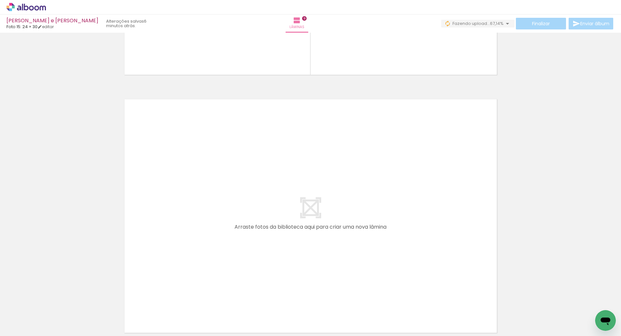
click at [147, 32] on div "Marina e Murilo Foto 15: 24 × 30 editar 6 minutos atrás. Lâminas 9 Finalizar En…" at bounding box center [310, 16] width 621 height 33
